Goal: Transaction & Acquisition: Purchase product/service

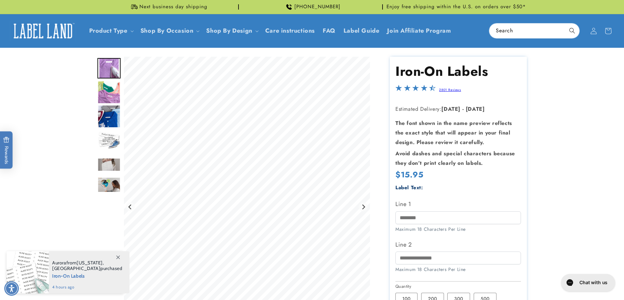
click at [97, 128] on img "Go to slide 3" at bounding box center [108, 116] width 23 height 23
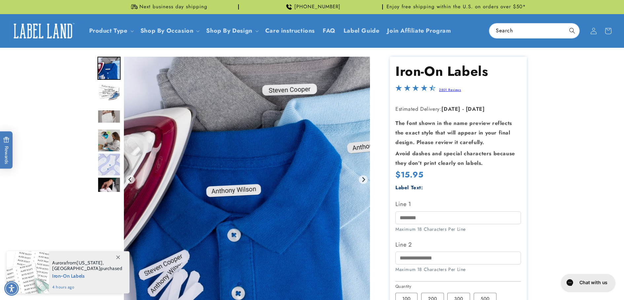
click at [97, 123] on img "Go to slide 5" at bounding box center [108, 117] width 23 height 14
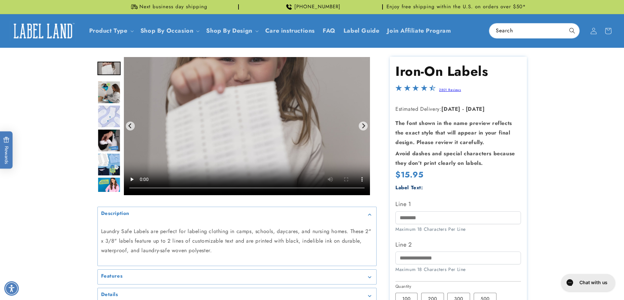
click at [97, 152] on img "Go to slide 8" at bounding box center [108, 140] width 23 height 23
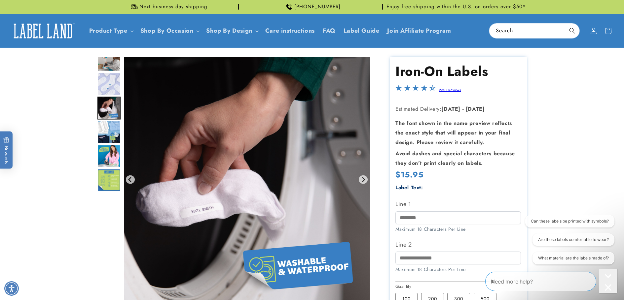
click at [97, 144] on img "Go to slide 9" at bounding box center [108, 132] width 23 height 23
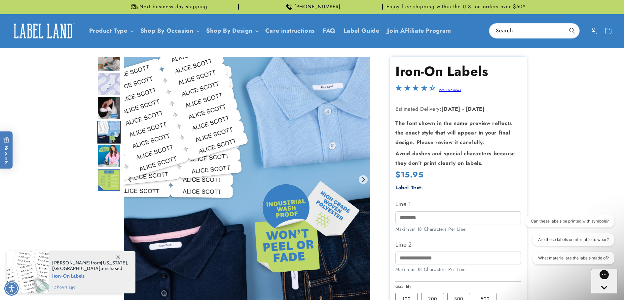
click at [97, 168] on img "Go to slide 10" at bounding box center [108, 156] width 23 height 23
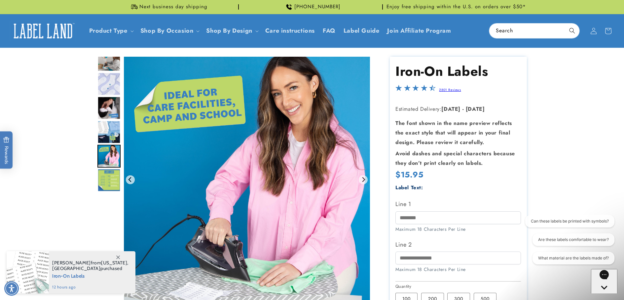
click at [97, 192] on img "Go to slide 11" at bounding box center [108, 180] width 23 height 23
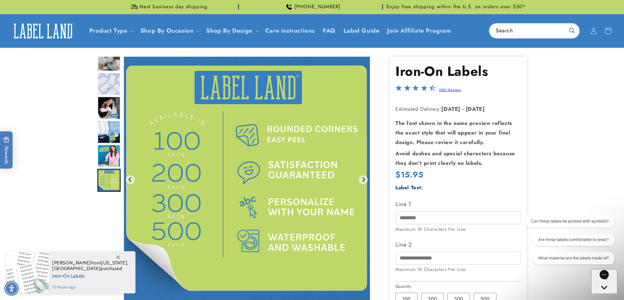
click at [81, 226] on div at bounding box center [312, 251] width 462 height 388
